Goal: Navigation & Orientation: Find specific page/section

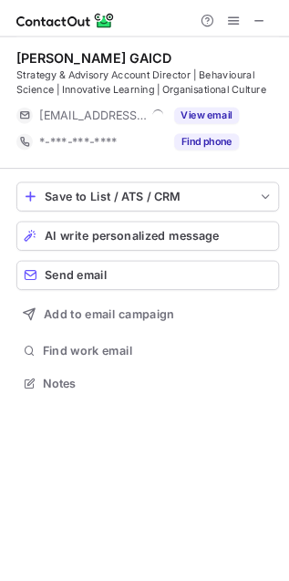
scroll to position [413, 289]
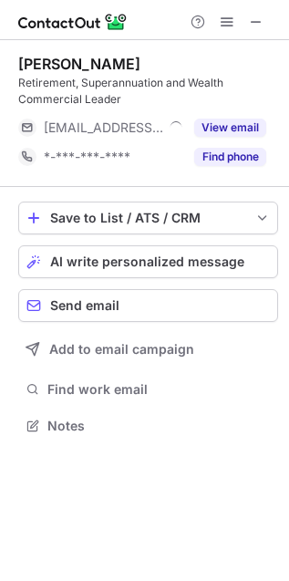
scroll to position [413, 289]
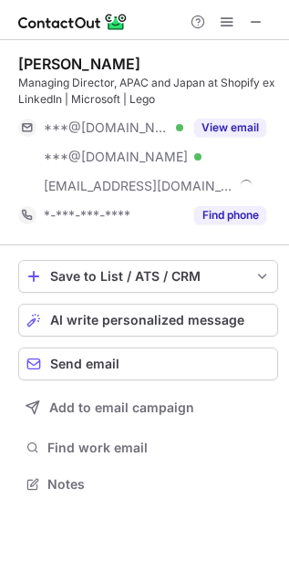
scroll to position [472, 289]
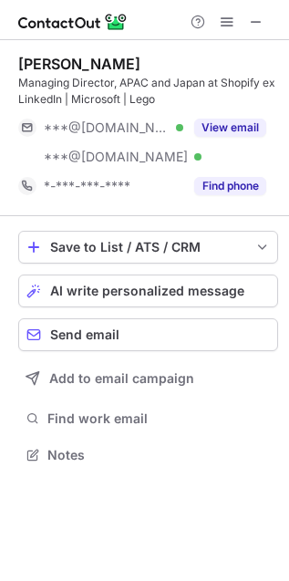
scroll to position [10, 9]
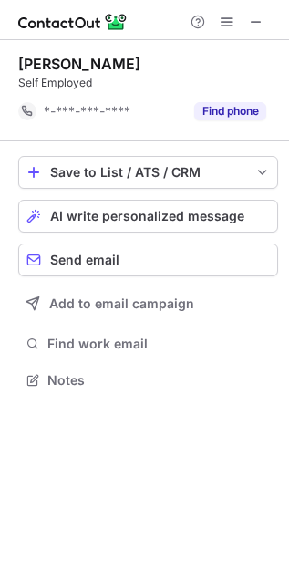
scroll to position [9, 9]
